Goal: Task Accomplishment & Management: Use online tool/utility

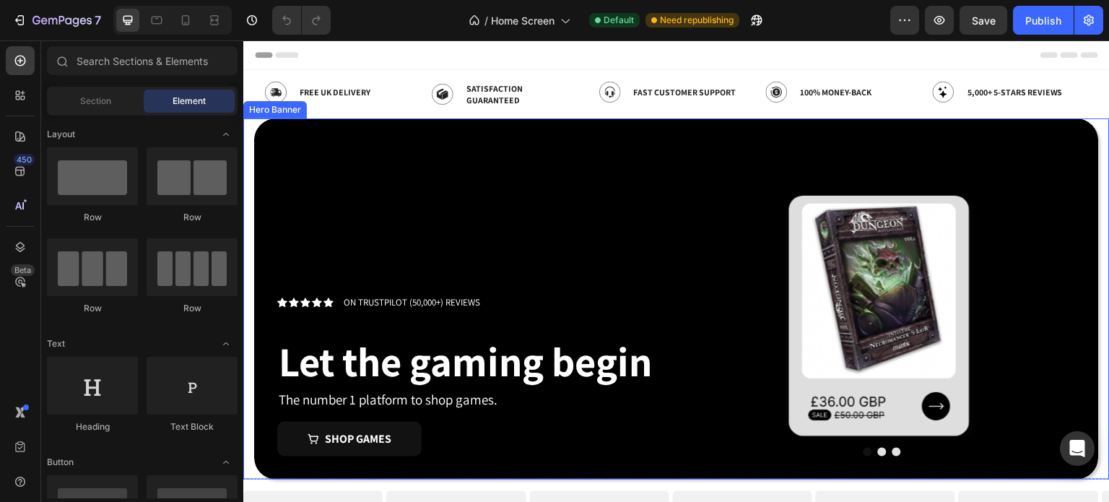
scroll to position [241, 0]
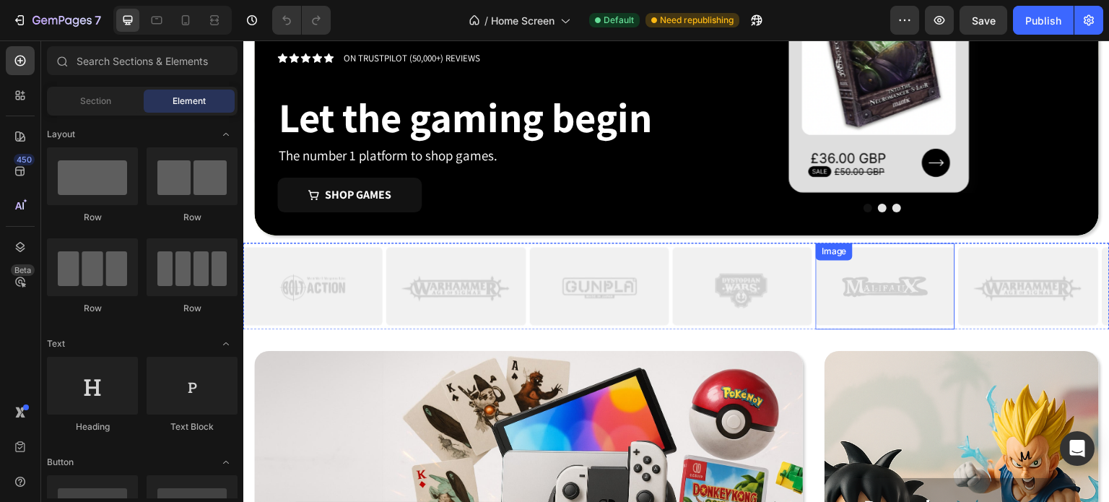
click at [814, 322] on div "Image Image Image Image Image Image Image Image Image Image Image Image" at bounding box center [676, 286] width 867 height 87
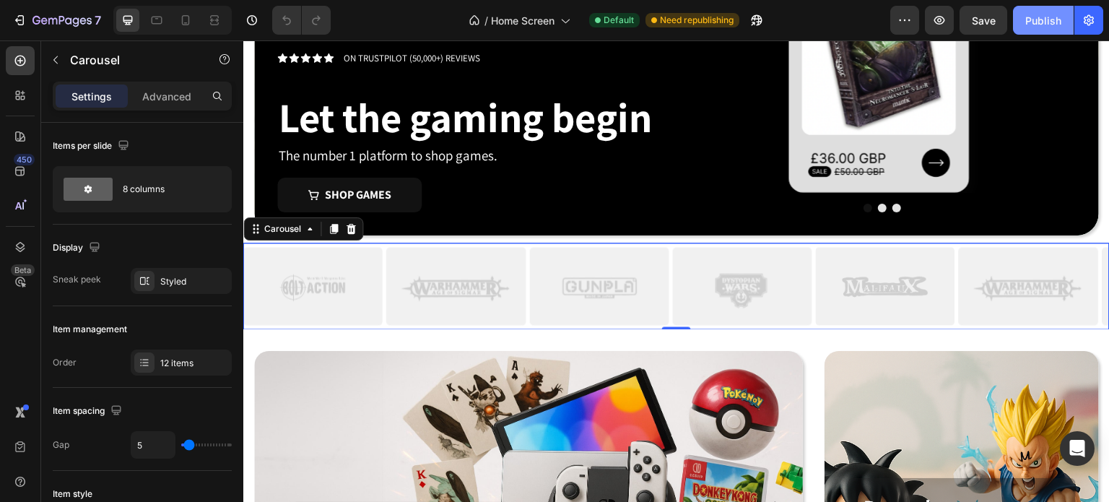
click at [1037, 20] on div "Publish" at bounding box center [1044, 20] width 36 height 15
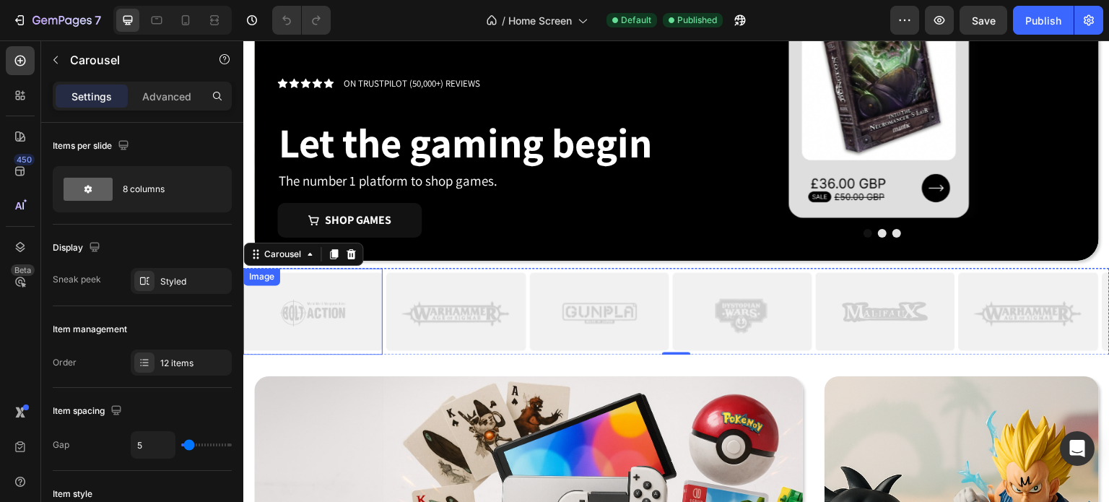
scroll to position [216, 0]
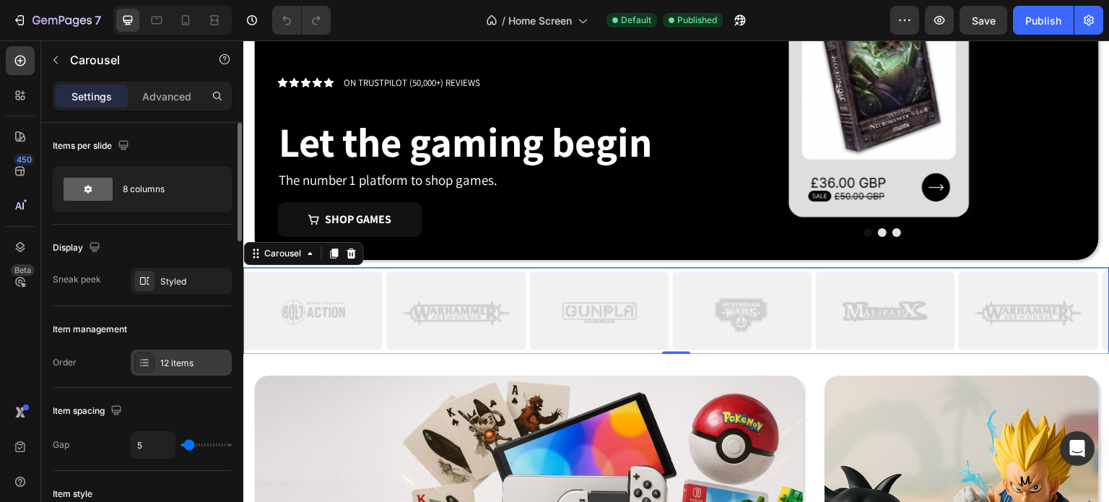
click at [182, 357] on div "12 items" at bounding box center [194, 363] width 68 height 13
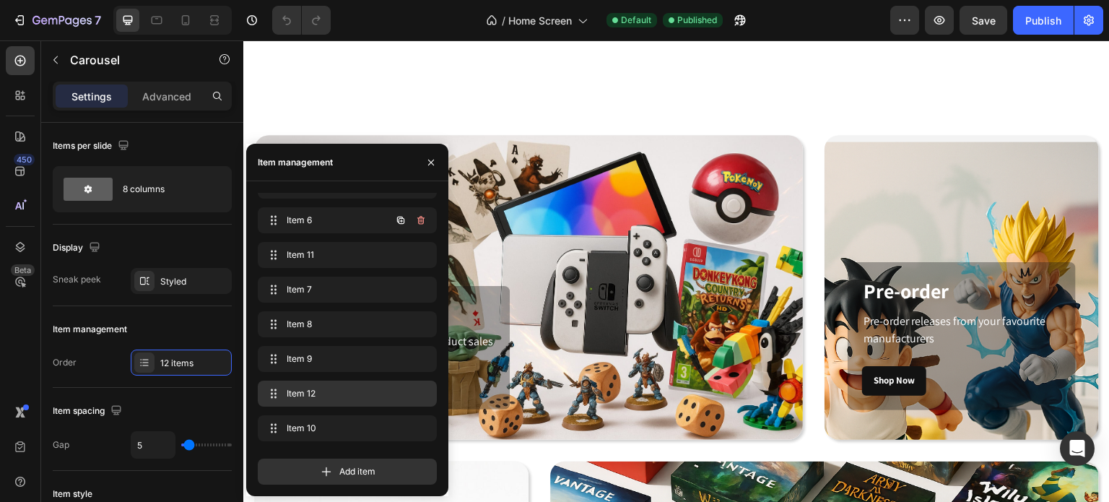
scroll to position [697, 0]
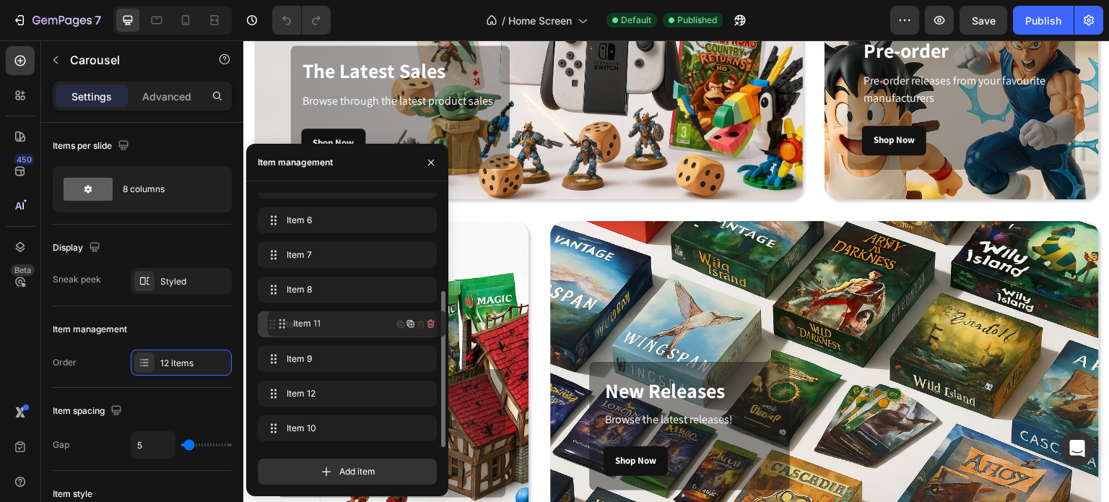
drag, startPoint x: 273, startPoint y: 250, endPoint x: 283, endPoint y: 319, distance: 69.4
drag, startPoint x: 277, startPoint y: 430, endPoint x: 298, endPoint y: 277, distance: 153.8
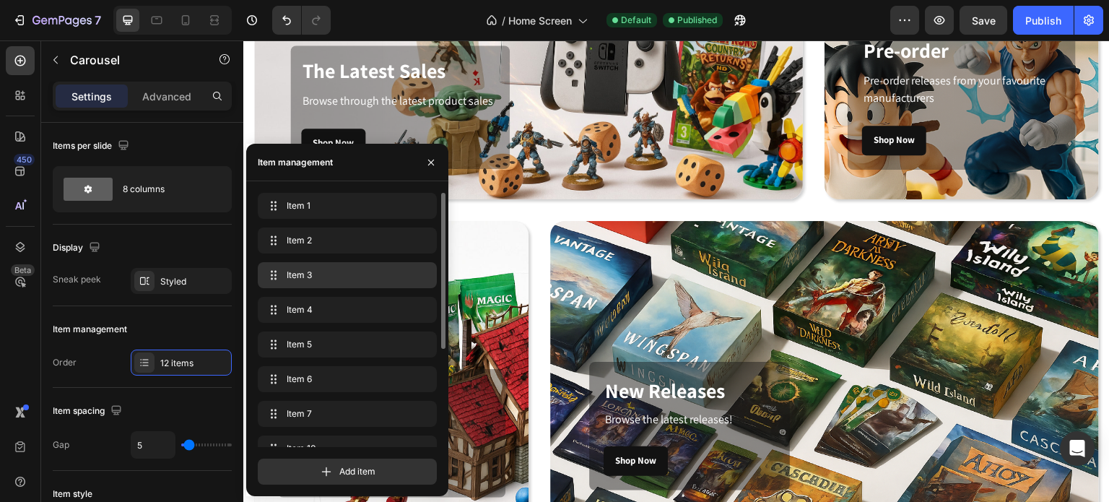
scroll to position [456, 0]
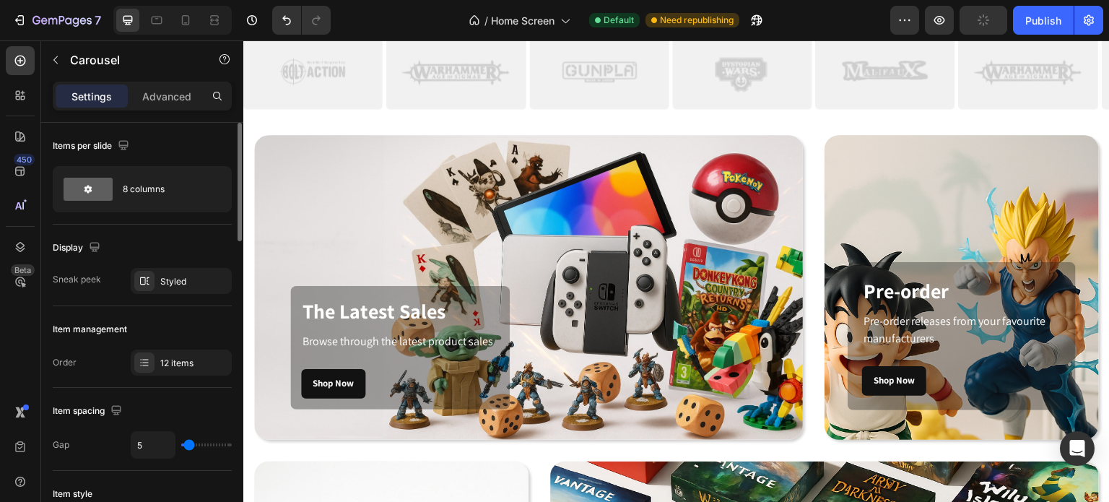
click at [184, 237] on div "Display" at bounding box center [142, 247] width 179 height 23
click at [25, 240] on icon at bounding box center [20, 247] width 14 height 14
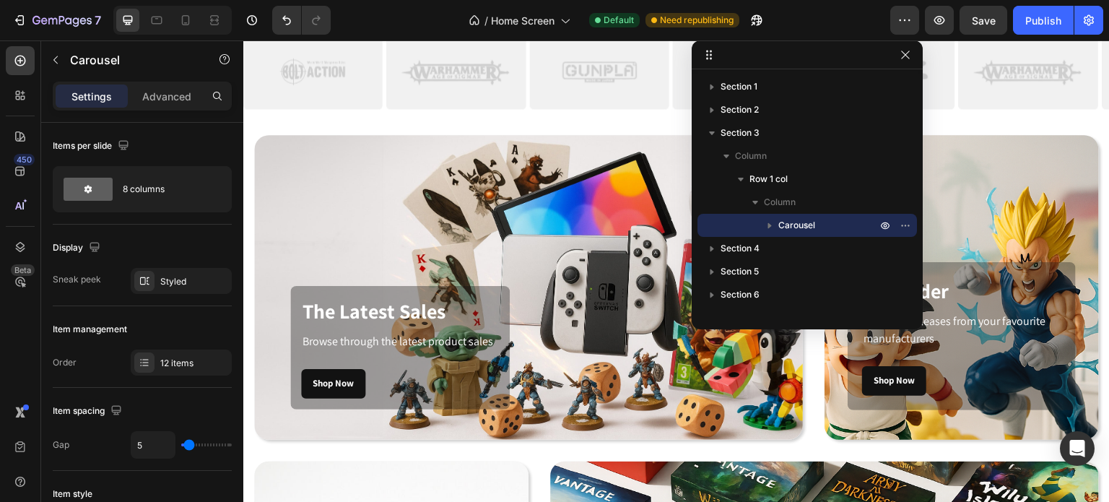
drag, startPoint x: 1059, startPoint y: 134, endPoint x: 862, endPoint y: 29, distance: 223.3
drag, startPoint x: 802, startPoint y: 227, endPoint x: 809, endPoint y: 228, distance: 7.4
click at [800, 228] on span "Carousel" at bounding box center [797, 225] width 37 height 14
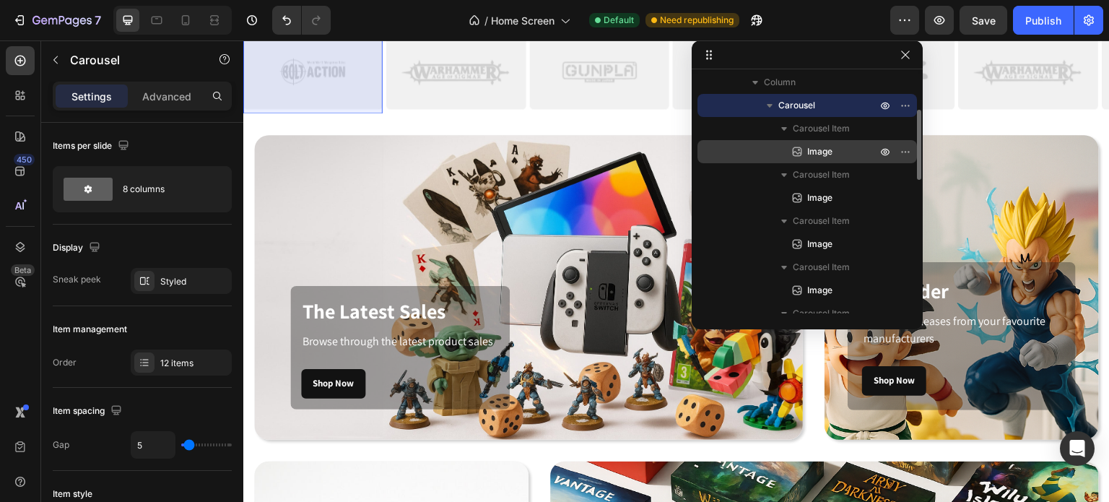
scroll to position [121, 0]
click at [829, 153] on span "Image" at bounding box center [819, 151] width 25 height 14
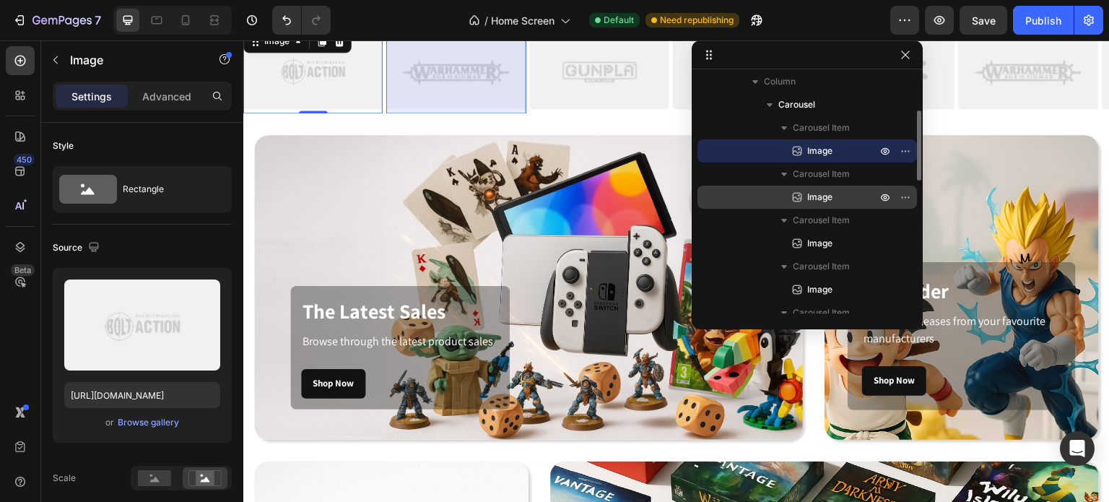
click at [809, 196] on span "Image" at bounding box center [819, 197] width 25 height 14
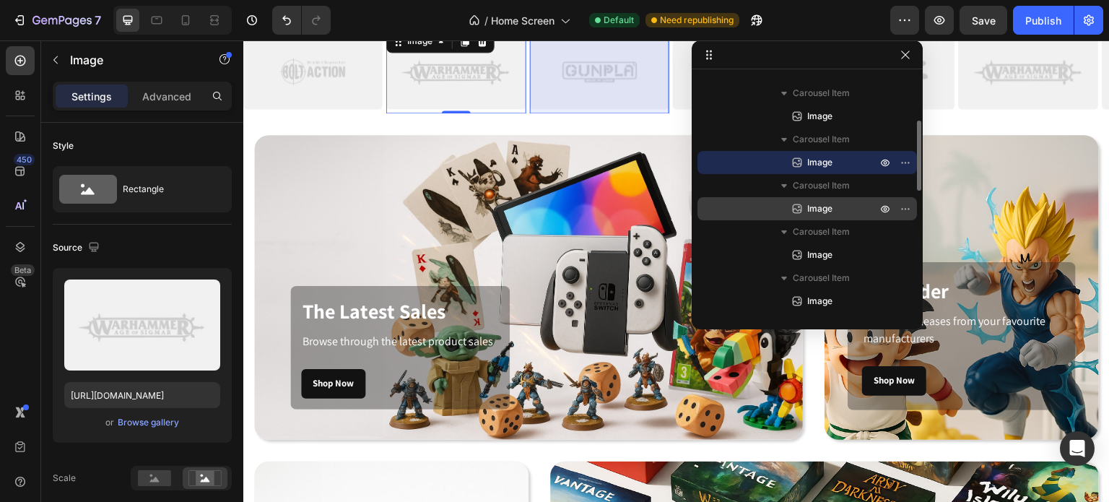
click at [813, 211] on span "Image" at bounding box center [819, 209] width 25 height 14
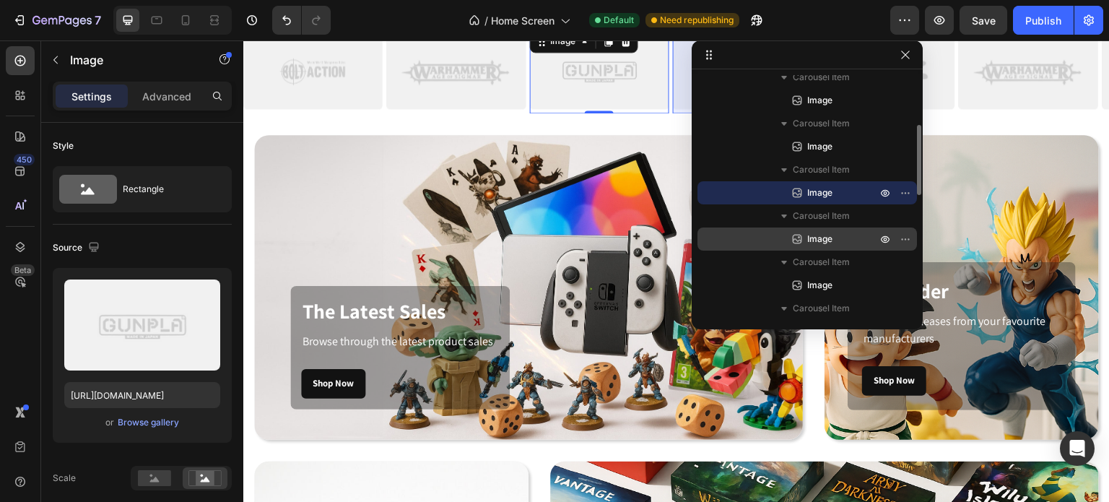
click at [812, 234] on span "Image" at bounding box center [819, 239] width 25 height 14
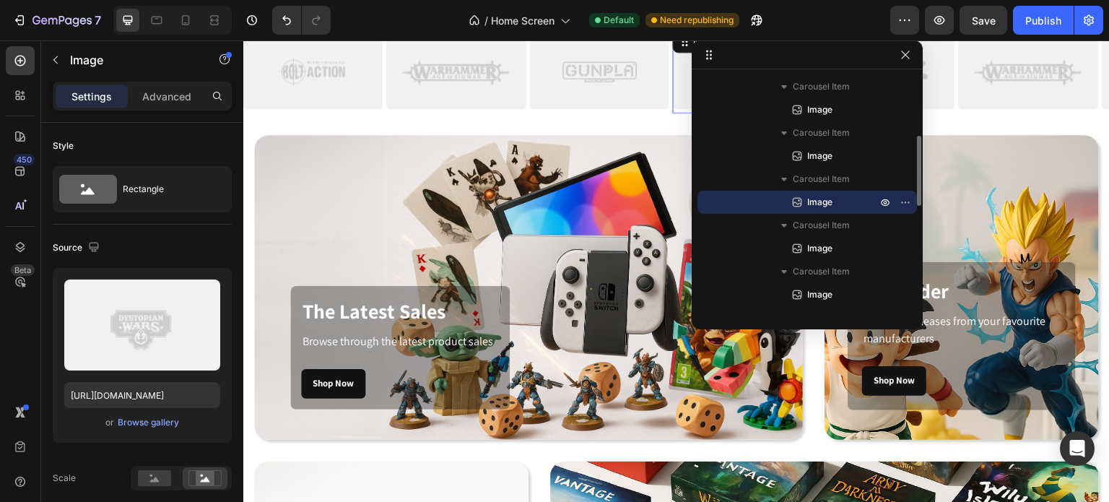
scroll to position [208, 0]
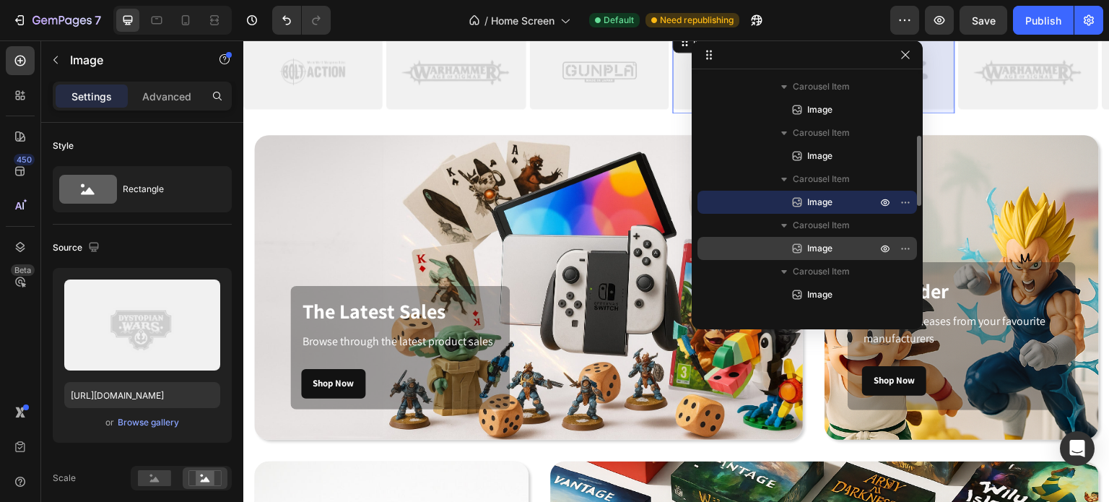
click at [807, 243] on span "Image" at bounding box center [819, 248] width 25 height 14
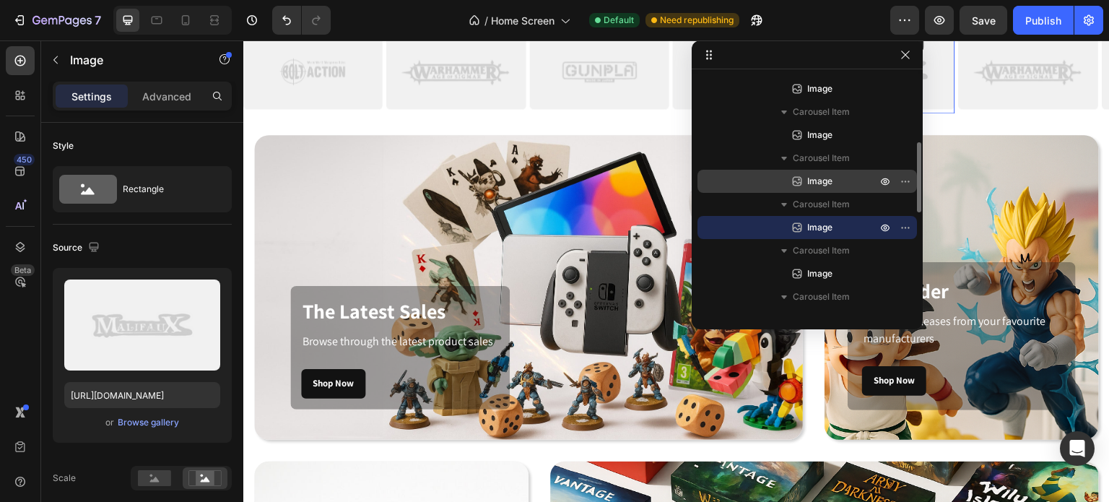
scroll to position [228, 0]
click at [809, 178] on span "Image" at bounding box center [819, 182] width 25 height 14
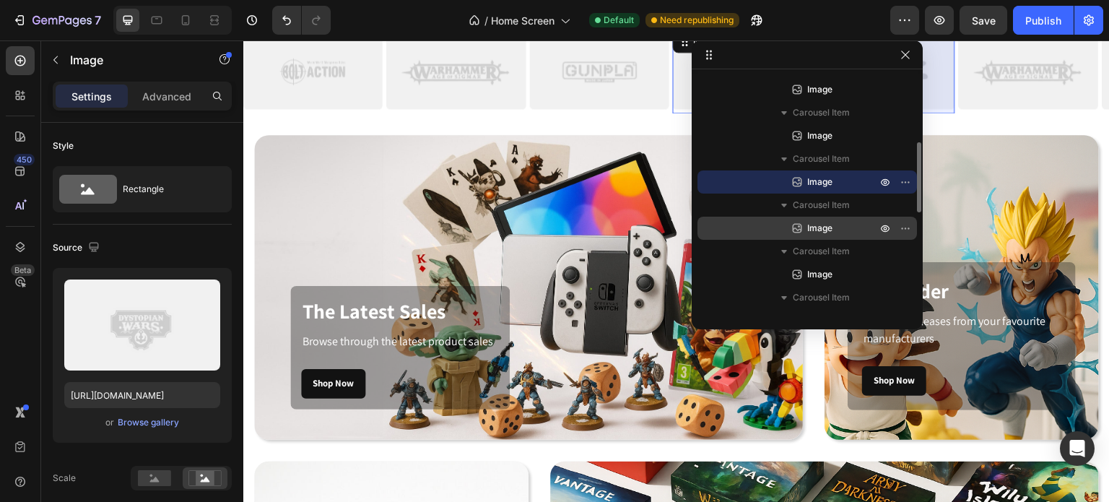
click at [811, 222] on span "Image" at bounding box center [819, 228] width 25 height 14
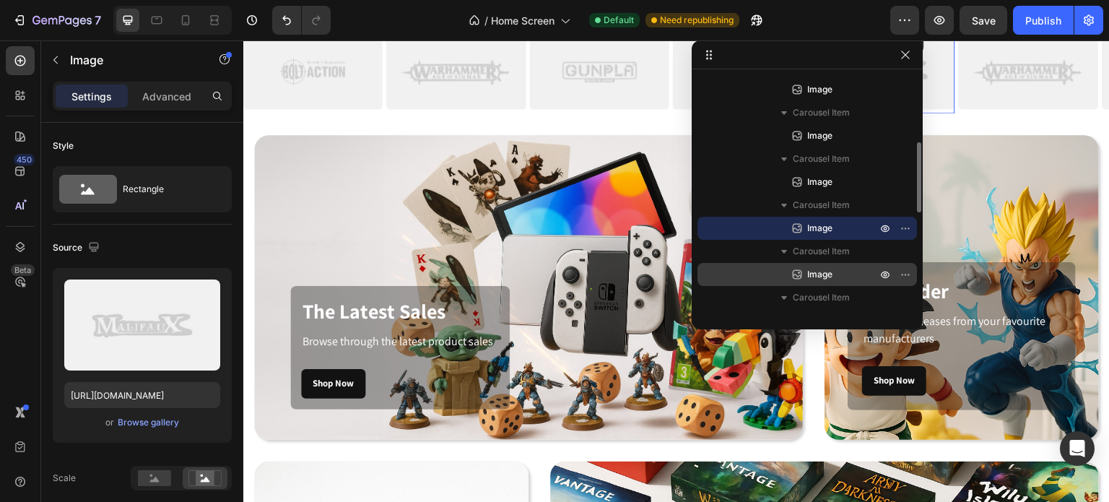
click at [809, 263] on div "Image" at bounding box center [807, 274] width 208 height 23
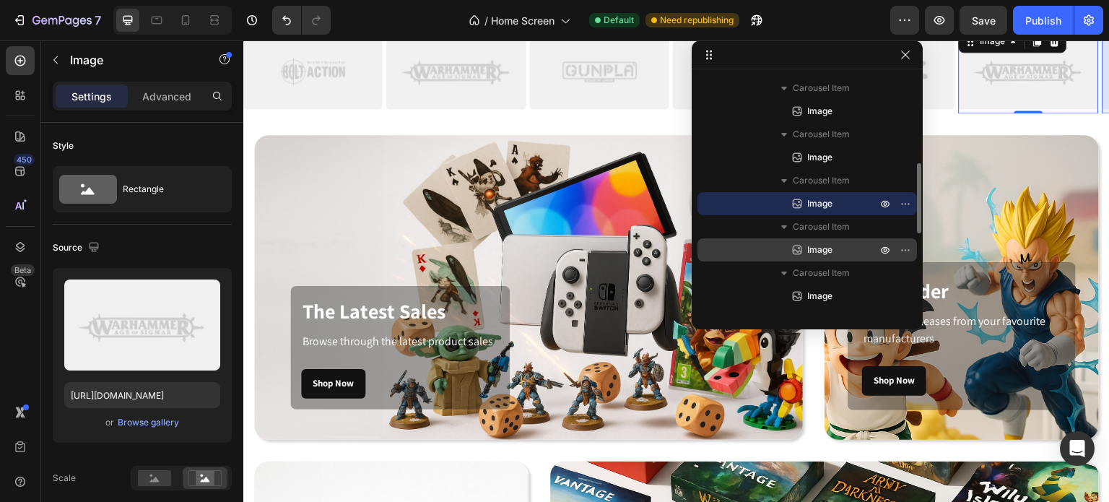
click at [815, 245] on span "Image" at bounding box center [819, 250] width 25 height 14
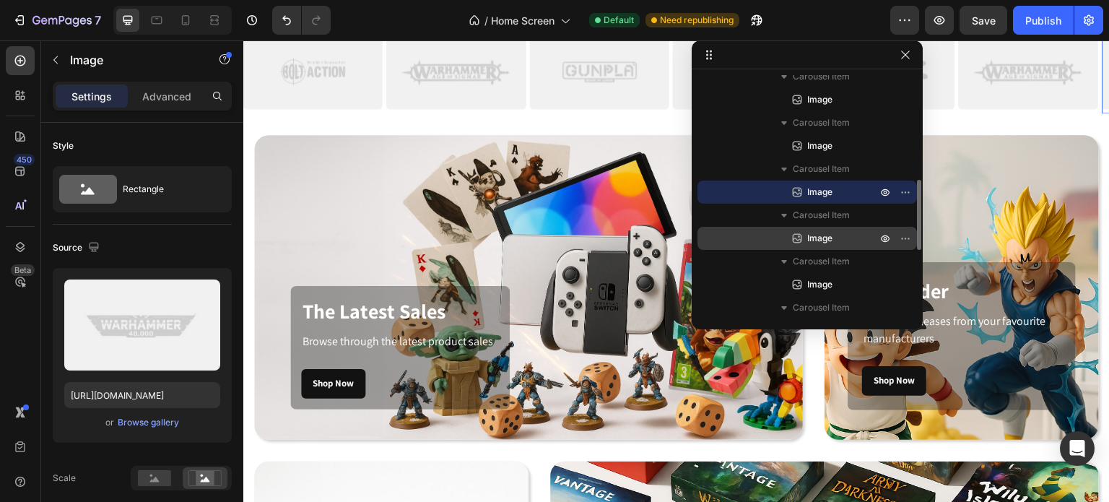
click at [815, 238] on span "Image" at bounding box center [819, 238] width 25 height 14
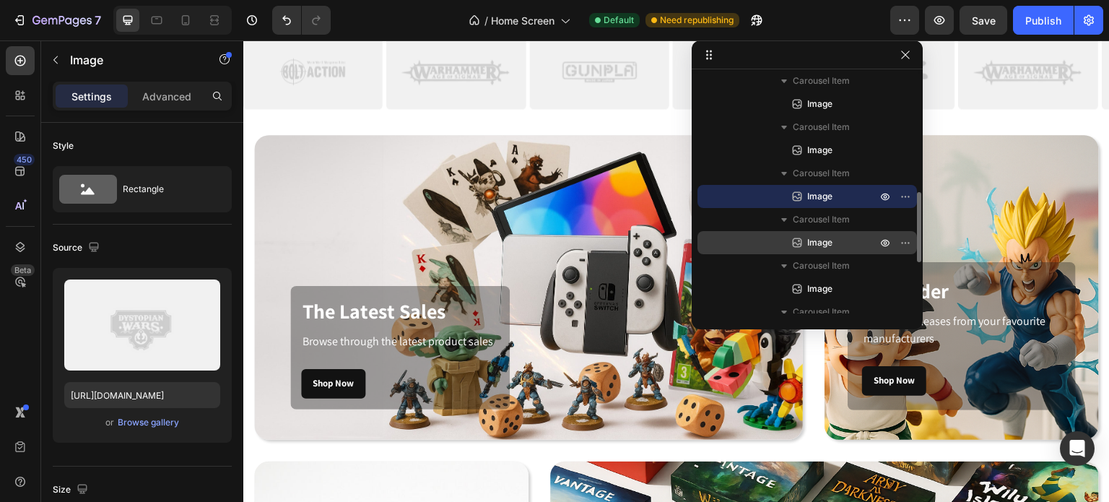
click at [815, 246] on span "Image" at bounding box center [819, 242] width 25 height 14
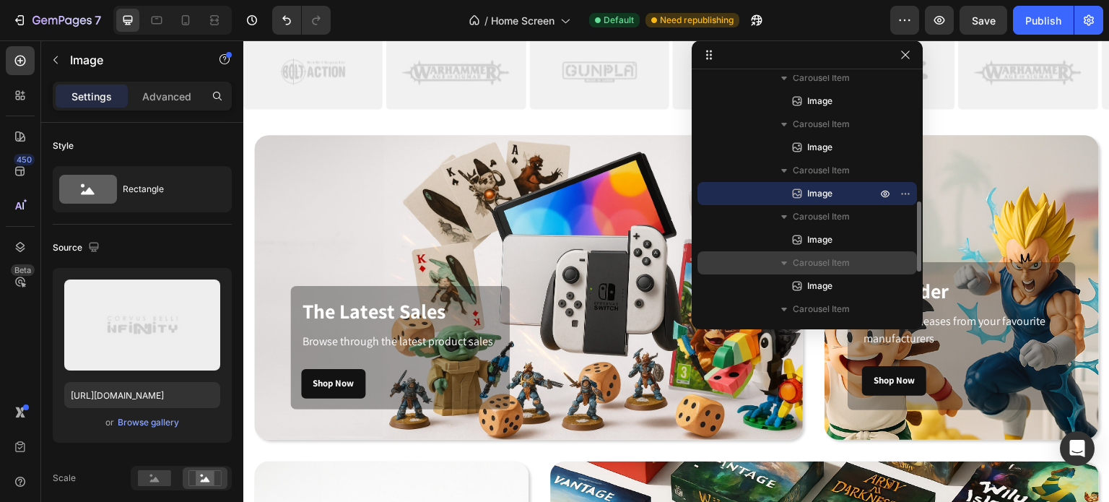
scroll to position [460, 0]
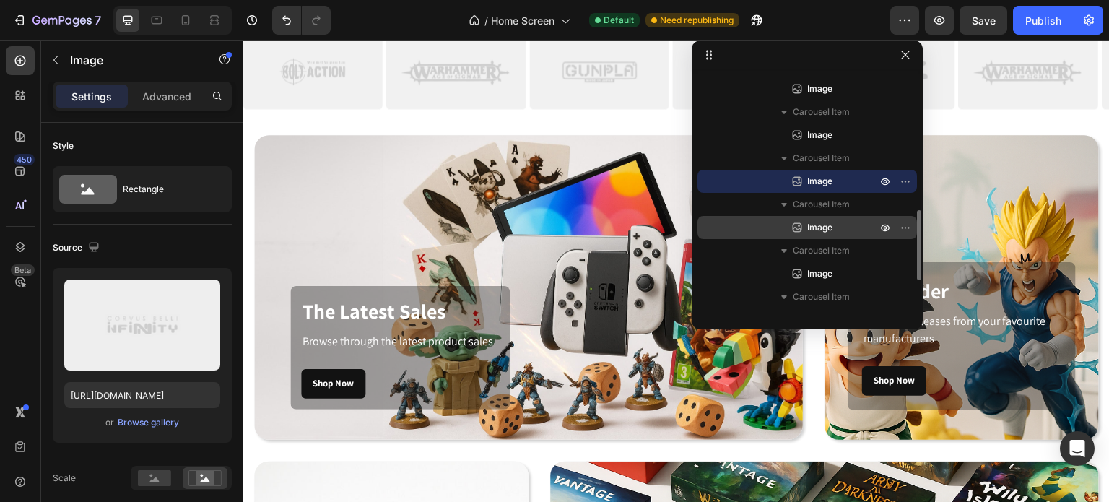
click at [814, 233] on span "Image" at bounding box center [819, 227] width 25 height 14
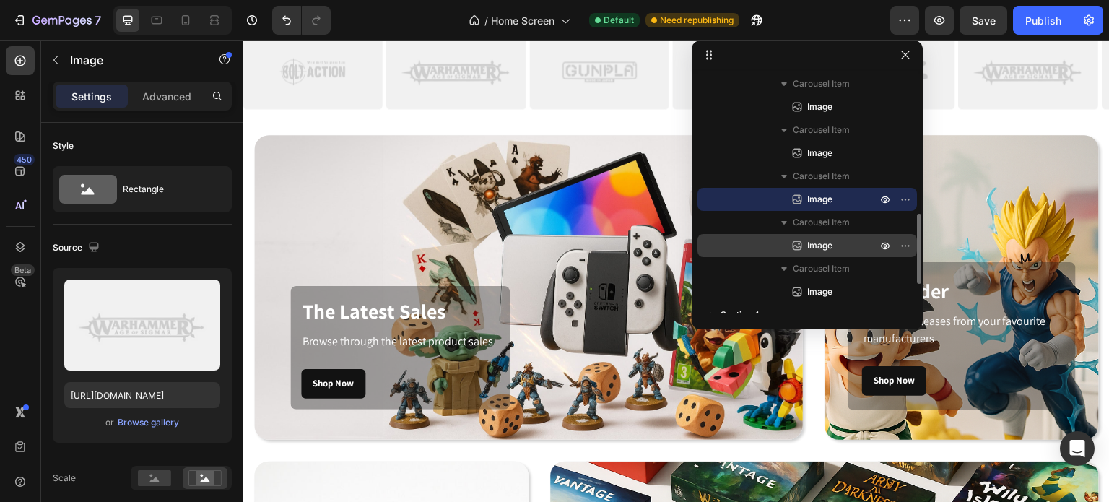
scroll to position [490, 0]
click at [815, 242] on span "Image" at bounding box center [819, 244] width 25 height 14
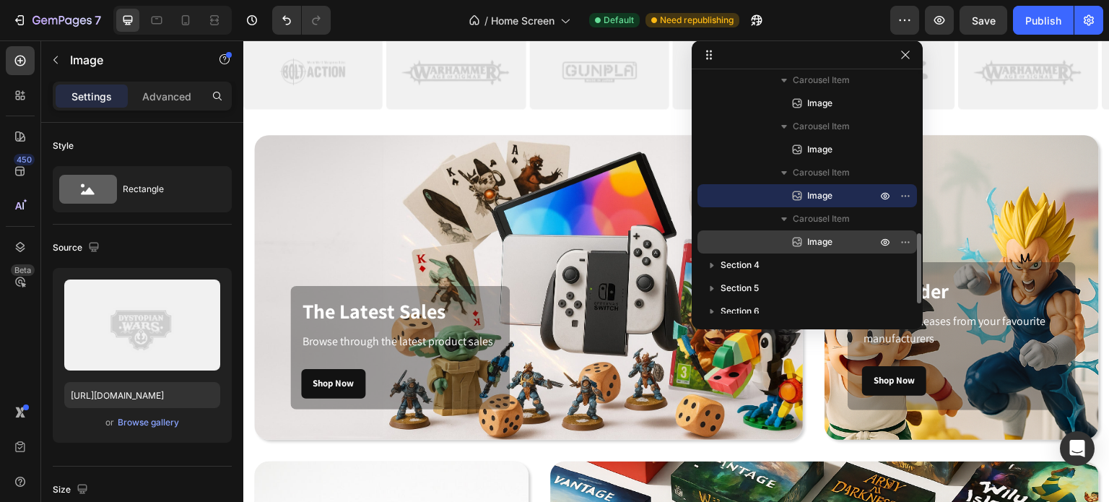
scroll to position [539, 0]
click at [815, 244] on span "Image" at bounding box center [819, 241] width 25 height 14
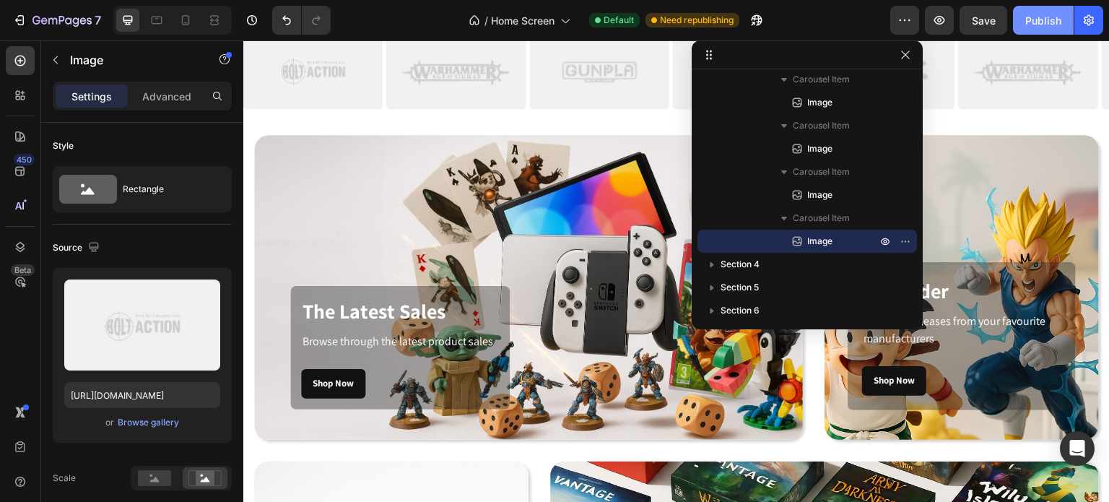
click at [1034, 17] on div "Publish" at bounding box center [1044, 20] width 36 height 15
